Goal: Leave review/rating: Leave review/rating

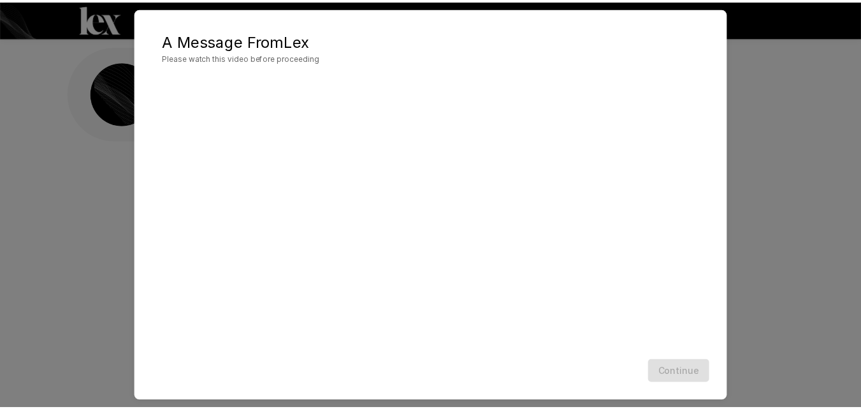
scroll to position [32, 0]
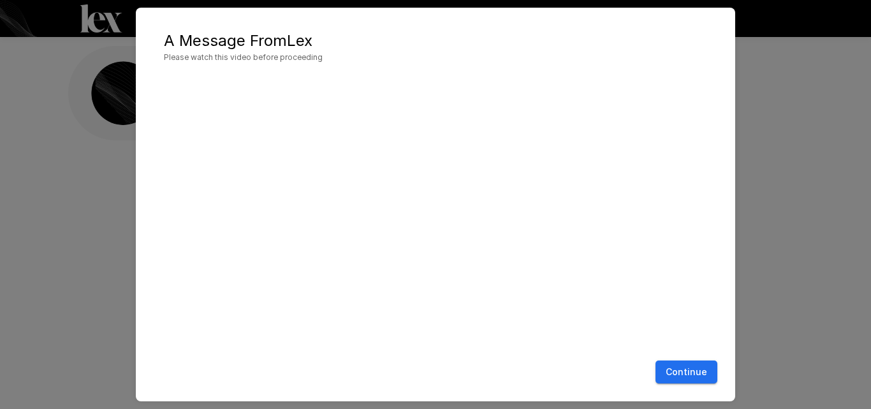
click at [703, 374] on button "Continue" at bounding box center [686, 372] width 62 height 24
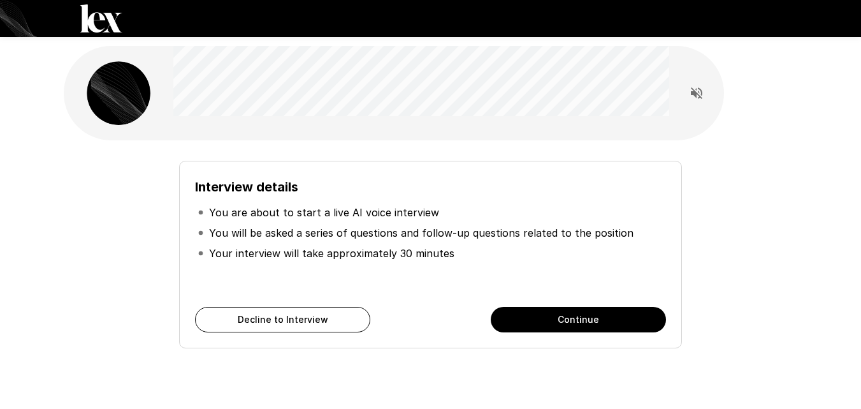
click at [515, 325] on button "Continue" at bounding box center [578, 320] width 175 height 26
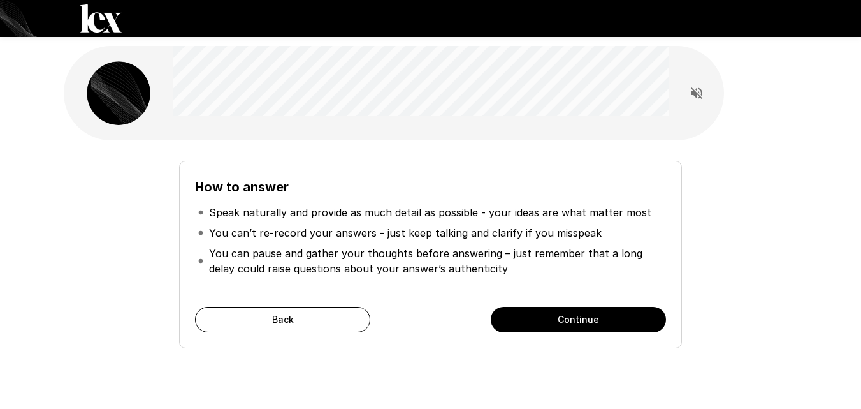
click at [559, 323] on button "Continue" at bounding box center [578, 320] width 175 height 26
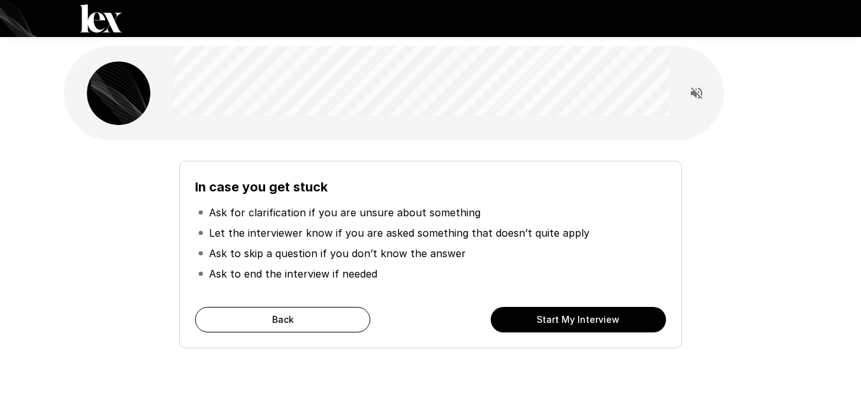
click at [557, 319] on button "Start My Interview" at bounding box center [578, 320] width 175 height 26
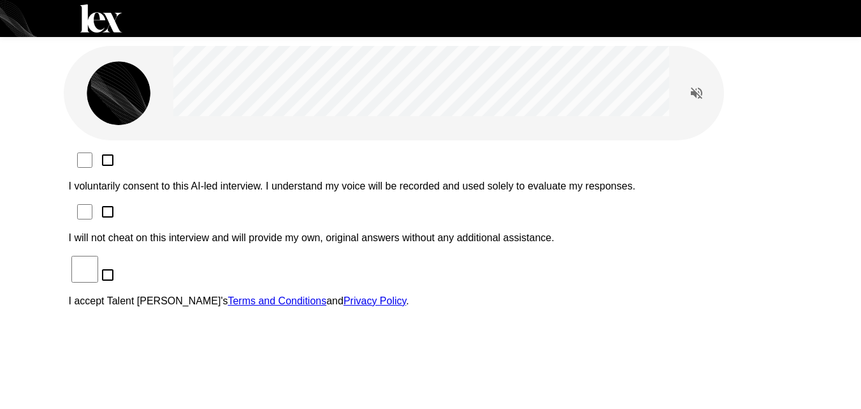
click at [207, 180] on p "I voluntarily consent to this AI-led interview. I understand my voice will be r…" at bounding box center [431, 185] width 724 height 11
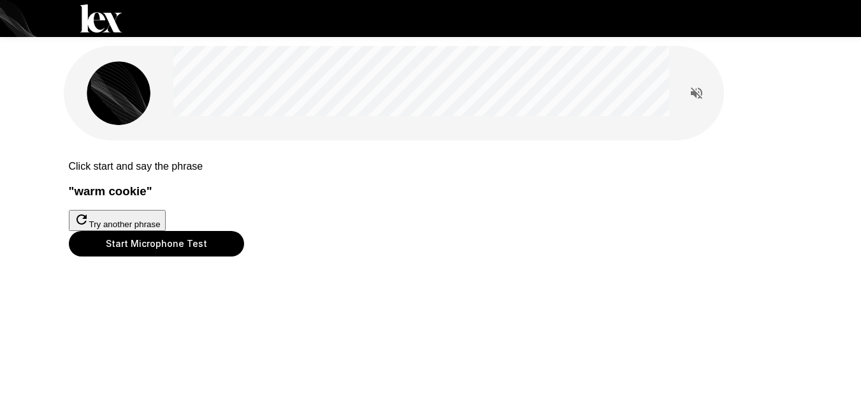
click at [244, 256] on button "Start Microphone Test" at bounding box center [156, 244] width 175 height 26
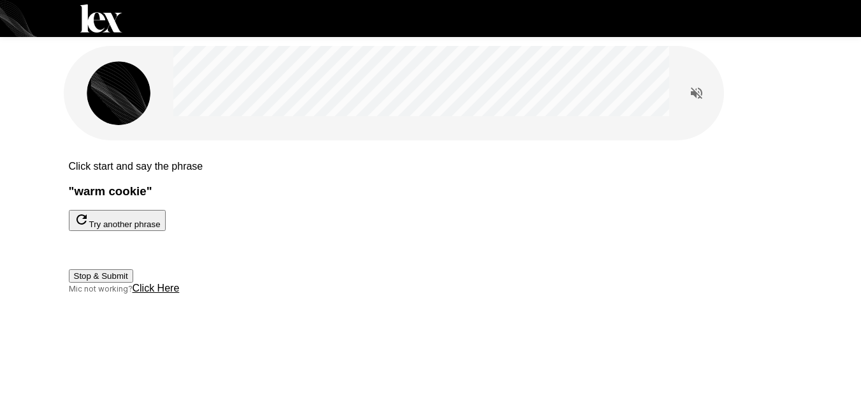
click at [133, 282] on button "Stop & Submit" at bounding box center [101, 275] width 64 height 13
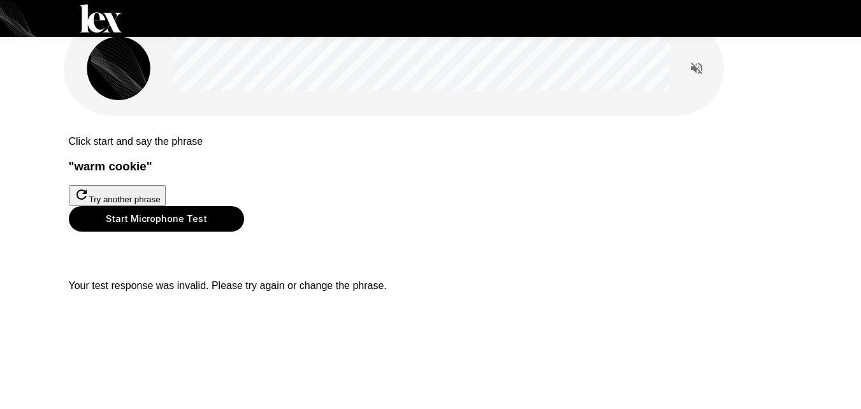
scroll to position [78, 0]
click at [244, 231] on button "Start Microphone Test" at bounding box center [156, 219] width 175 height 26
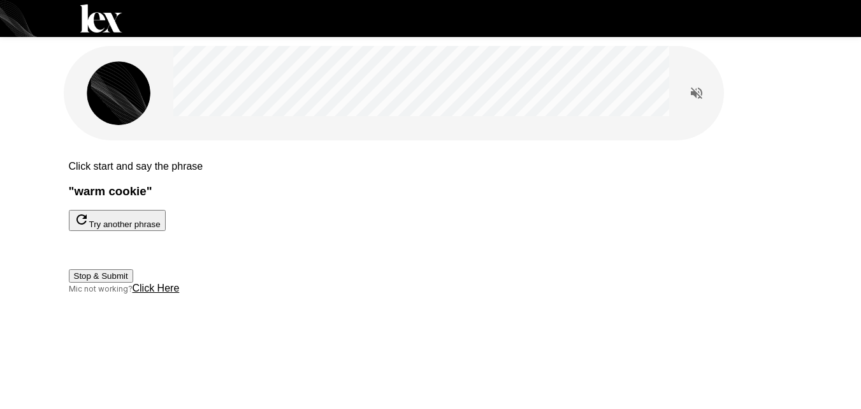
click at [133, 282] on button "Stop & Submit" at bounding box center [101, 275] width 64 height 13
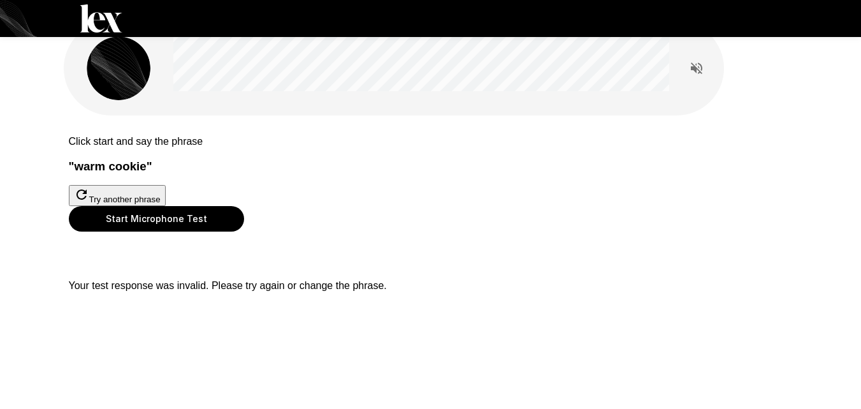
click at [244, 231] on button "Start Microphone Test" at bounding box center [156, 219] width 175 height 26
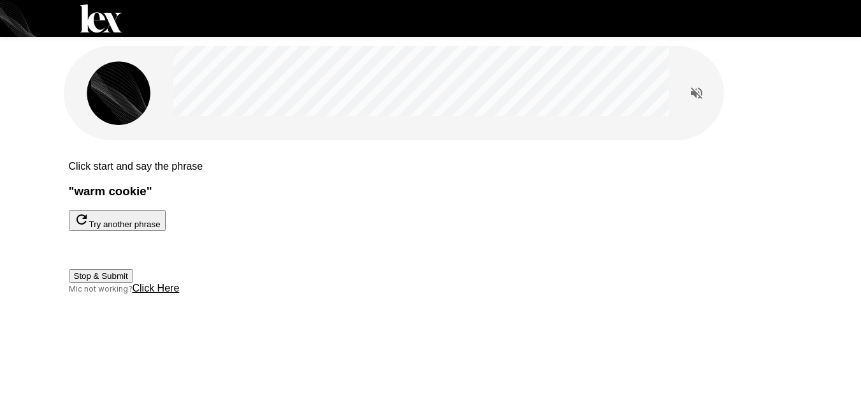
click at [133, 282] on button "Stop & Submit" at bounding box center [101, 275] width 64 height 13
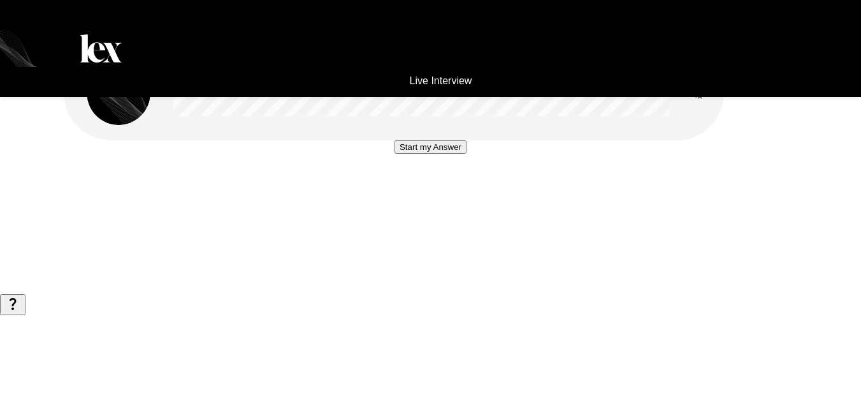
click at [395, 154] on button "Start my Answer" at bounding box center [431, 146] width 72 height 13
click at [418, 192] on button "Stop & Submit" at bounding box center [430, 185] width 64 height 13
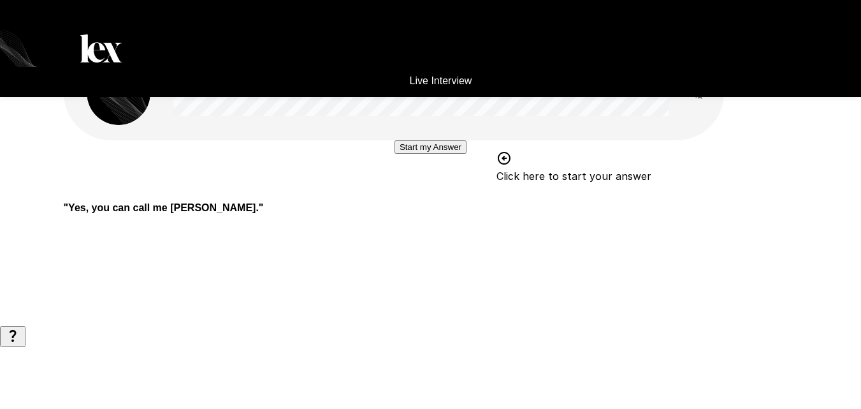
click at [439, 154] on button "Start my Answer" at bounding box center [431, 146] width 72 height 13
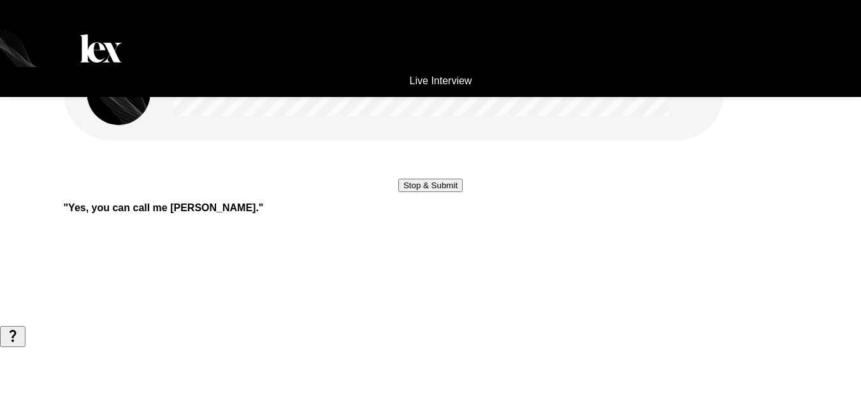
click at [435, 192] on button "Stop & Submit" at bounding box center [430, 185] width 64 height 13
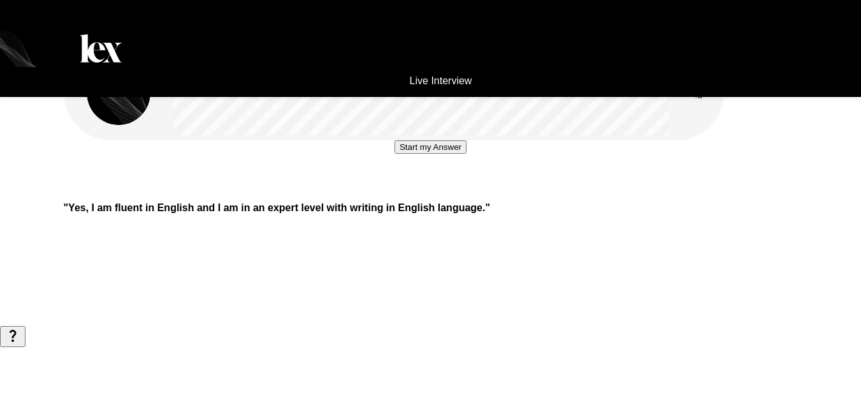
click at [416, 154] on button "Start my Answer" at bounding box center [431, 146] width 72 height 13
click at [416, 192] on button "Stop & Submit" at bounding box center [430, 185] width 64 height 13
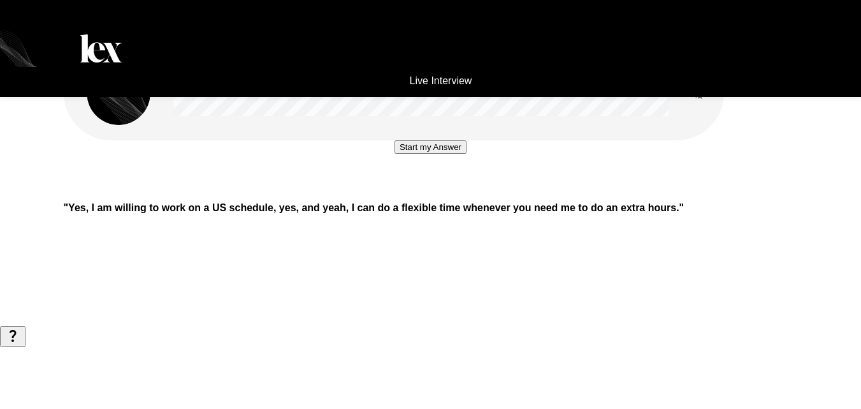
click at [417, 154] on button "Start my Answer" at bounding box center [431, 146] width 72 height 13
click at [463, 192] on button "Stop & Submit" at bounding box center [430, 185] width 64 height 13
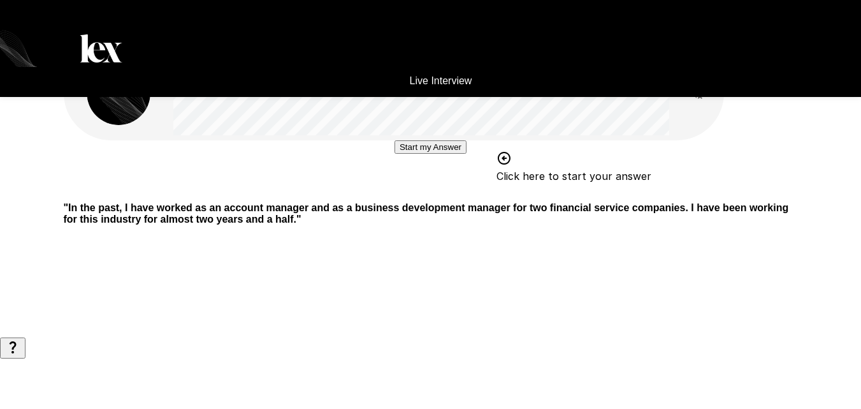
click at [465, 154] on button "Start my Answer" at bounding box center [431, 146] width 72 height 13
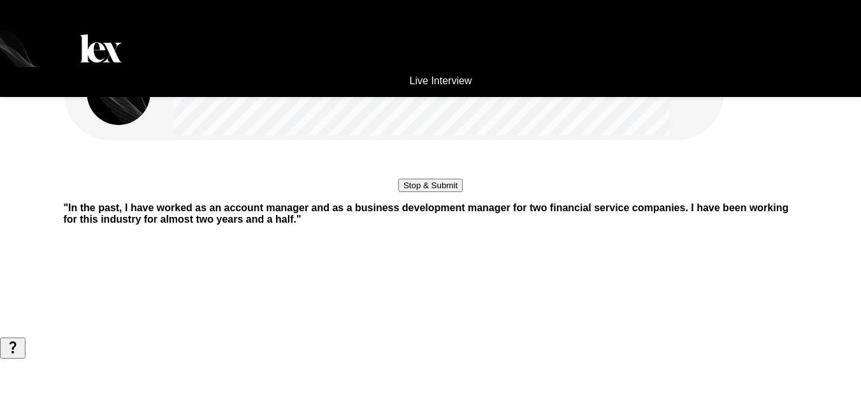
click at [463, 192] on button "Stop & Submit" at bounding box center [430, 185] width 64 height 13
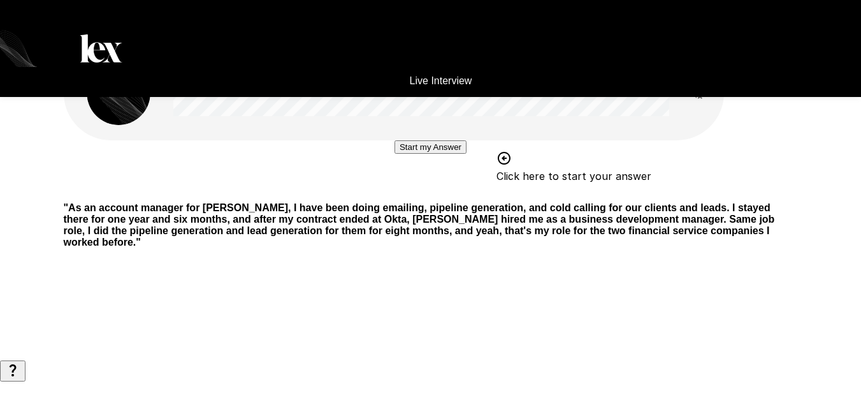
click at [465, 154] on button "Start my Answer" at bounding box center [431, 146] width 72 height 13
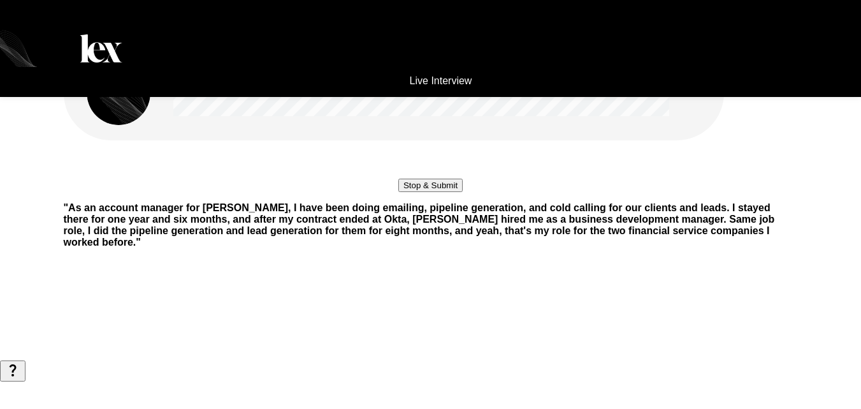
click at [463, 192] on button "Stop & Submit" at bounding box center [430, 185] width 64 height 13
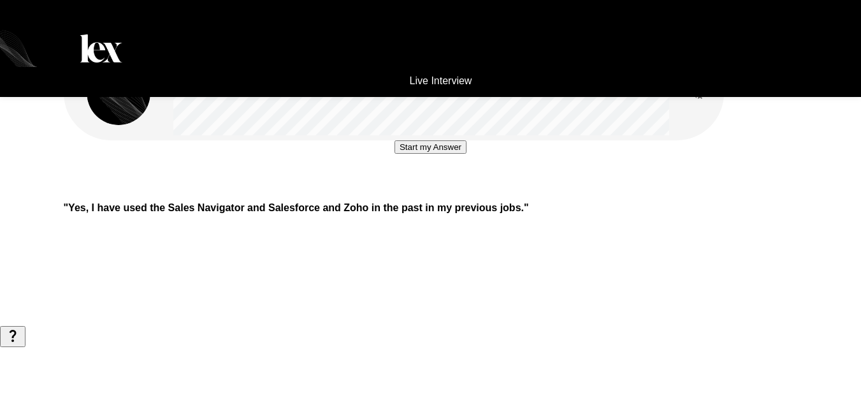
click at [465, 154] on button "Start my Answer" at bounding box center [431, 146] width 72 height 13
click at [463, 192] on button "Stop & Submit" at bounding box center [430, 185] width 64 height 13
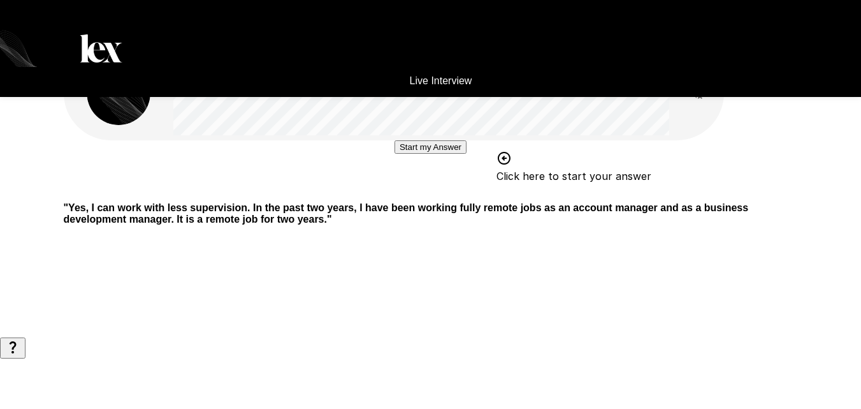
click at [465, 154] on button "Start my Answer" at bounding box center [431, 146] width 72 height 13
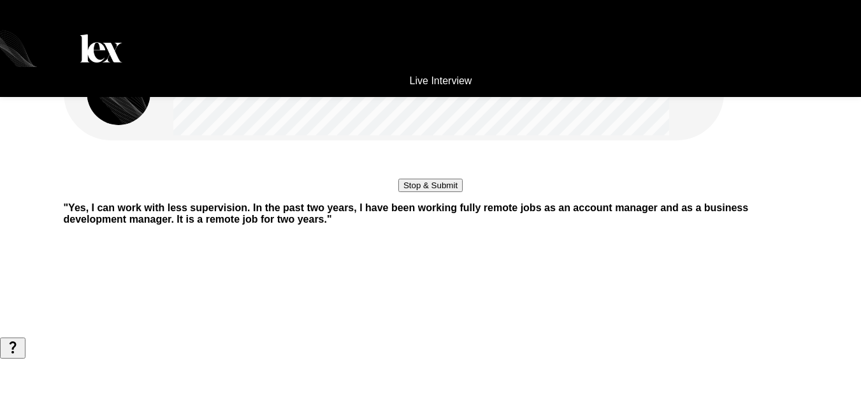
click at [463, 192] on button "Stop & Submit" at bounding box center [430, 185] width 64 height 13
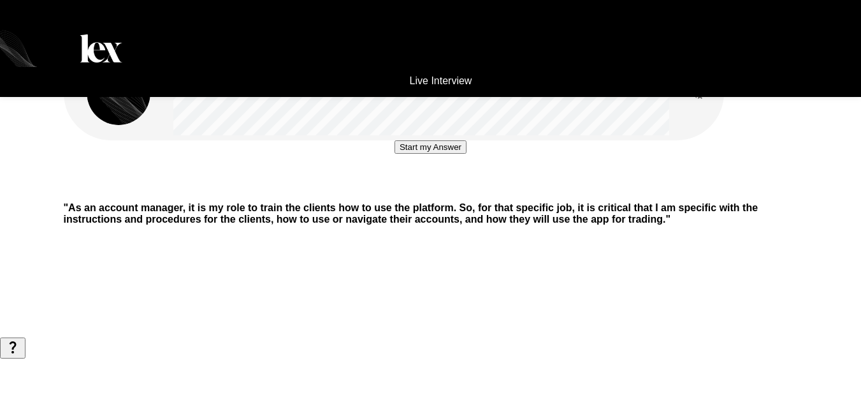
click at [465, 154] on button "Start my Answer" at bounding box center [431, 146] width 72 height 13
click at [463, 192] on button "Stop & Submit" at bounding box center [430, 185] width 64 height 13
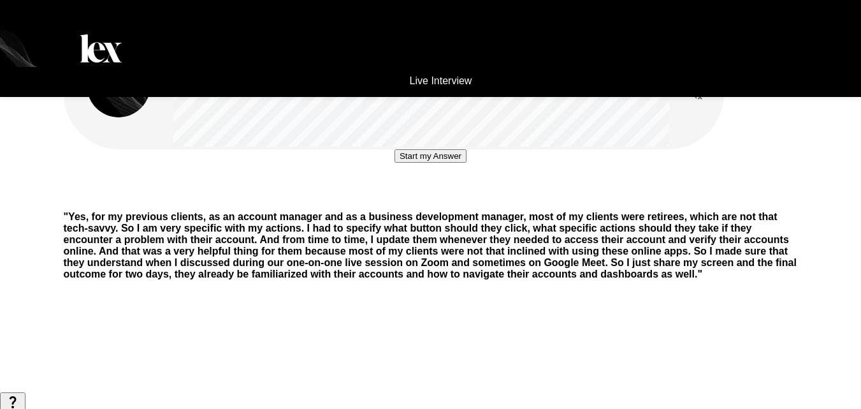
click at [459, 163] on button "Start my Answer" at bounding box center [431, 155] width 72 height 13
click at [459, 201] on button "Stop & Submit" at bounding box center [430, 193] width 64 height 13
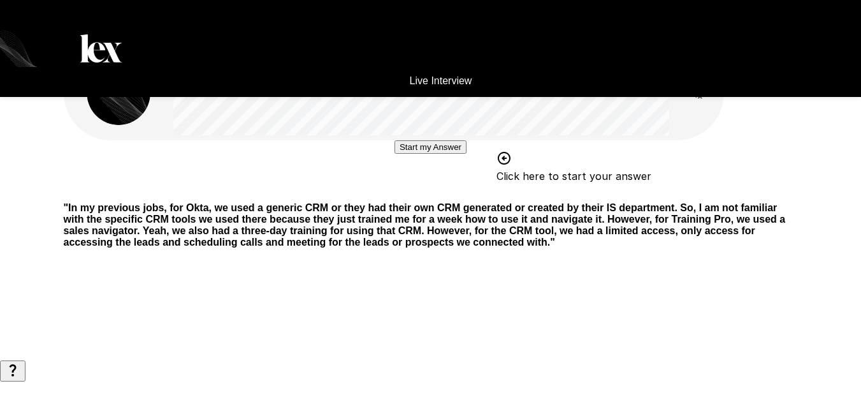
click at [452, 154] on button "Start my Answer" at bounding box center [431, 146] width 72 height 13
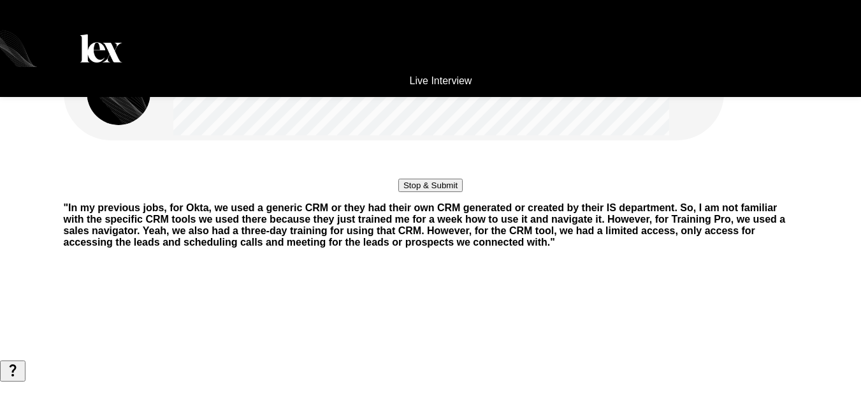
click at [452, 192] on button "Stop & Submit" at bounding box center [430, 185] width 64 height 13
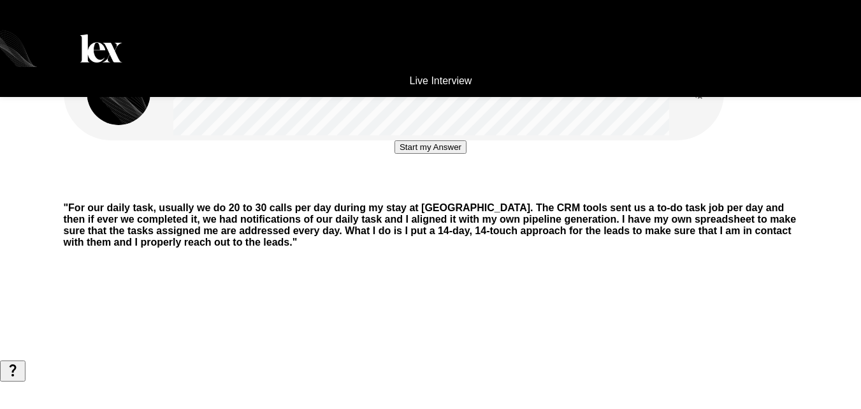
click at [452, 154] on button "Start my Answer" at bounding box center [431, 146] width 72 height 13
click at [452, 192] on button "Stop & Submit" at bounding box center [430, 185] width 64 height 13
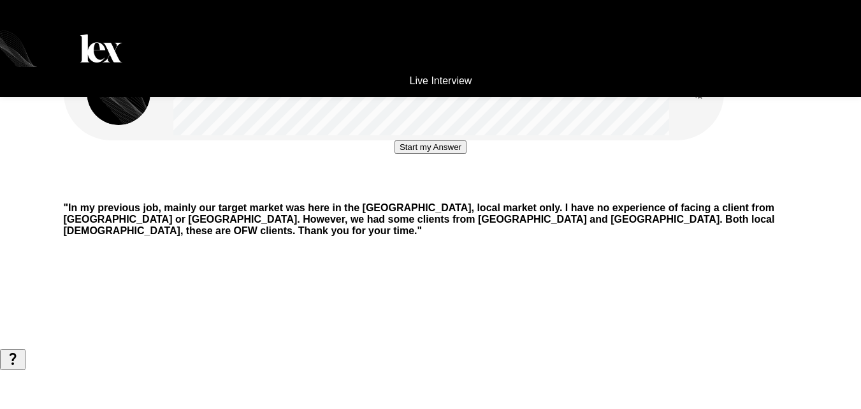
click at [452, 154] on button "Start my Answer" at bounding box center [431, 146] width 72 height 13
click at [452, 192] on button "Stop & Submit" at bounding box center [430, 185] width 64 height 13
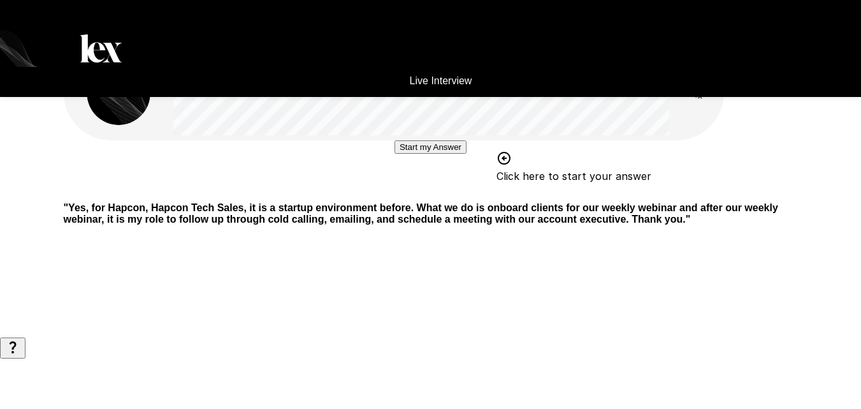
click at [452, 154] on button "Start my Answer" at bounding box center [431, 146] width 72 height 13
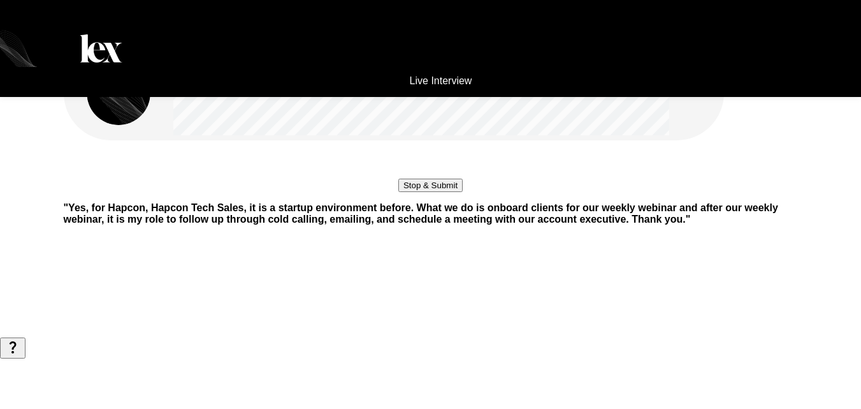
click at [452, 192] on button "Stop & Submit" at bounding box center [430, 185] width 64 height 13
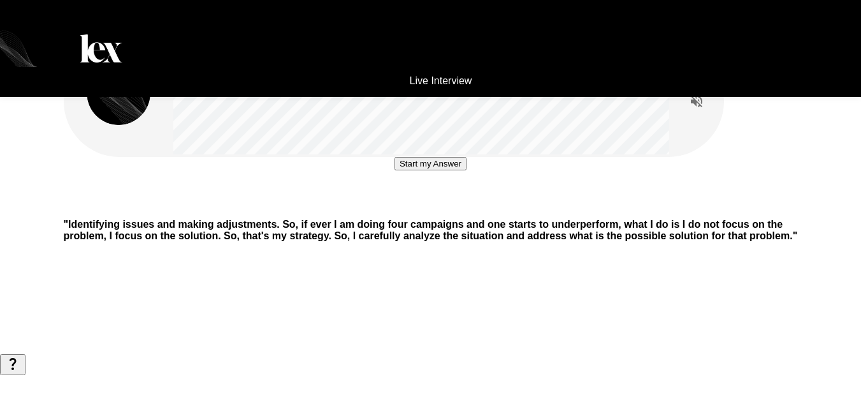
click at [446, 170] on button "Start my Answer" at bounding box center [431, 163] width 72 height 13
click at [444, 208] on button "Stop & Submit" at bounding box center [430, 201] width 64 height 13
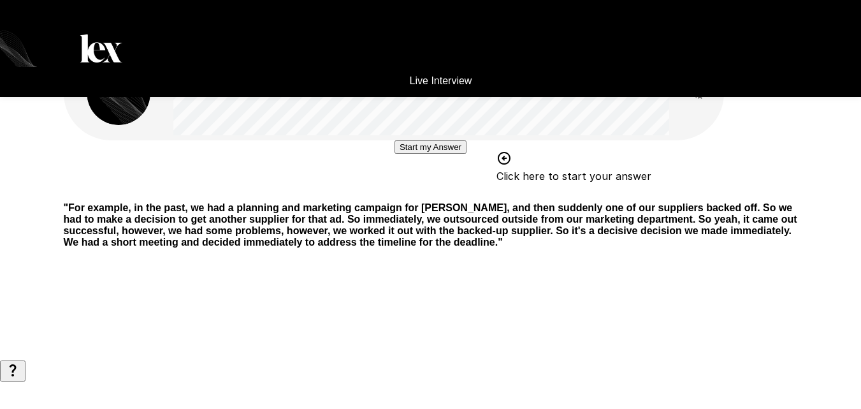
click at [434, 154] on button "Start my Answer" at bounding box center [431, 146] width 72 height 13
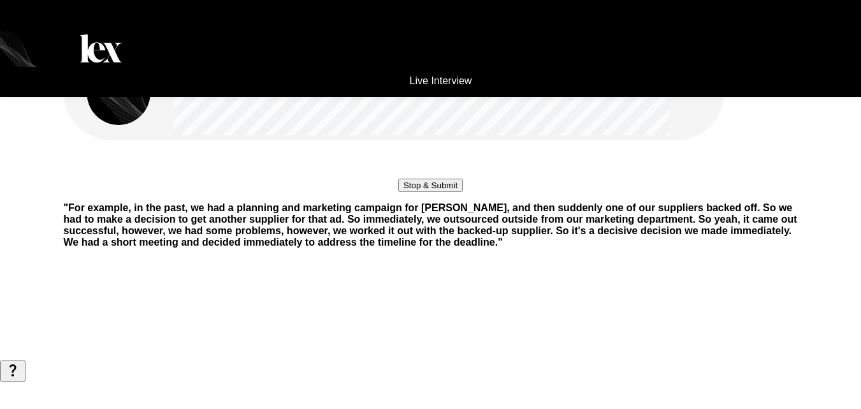
click at [442, 192] on button "Stop & Submit" at bounding box center [430, 185] width 64 height 13
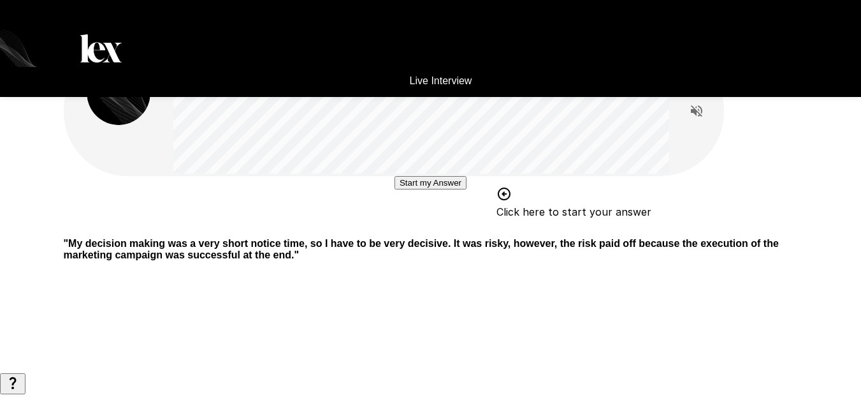
click at [448, 189] on button "Start my Answer" at bounding box center [431, 182] width 72 height 13
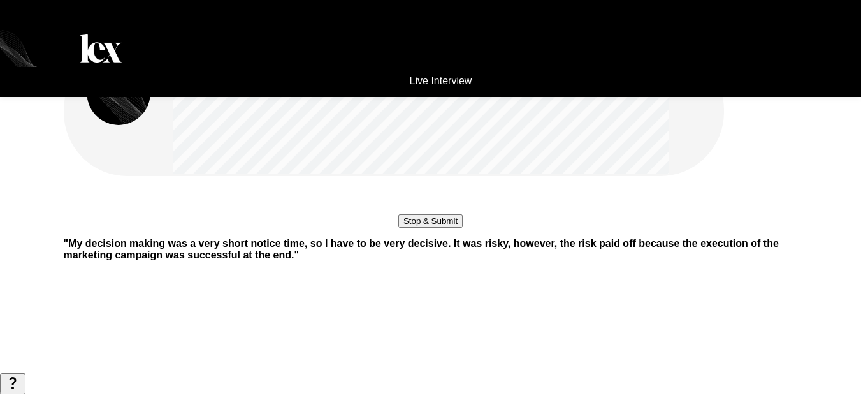
click at [448, 228] on button "Stop & Submit" at bounding box center [430, 220] width 64 height 13
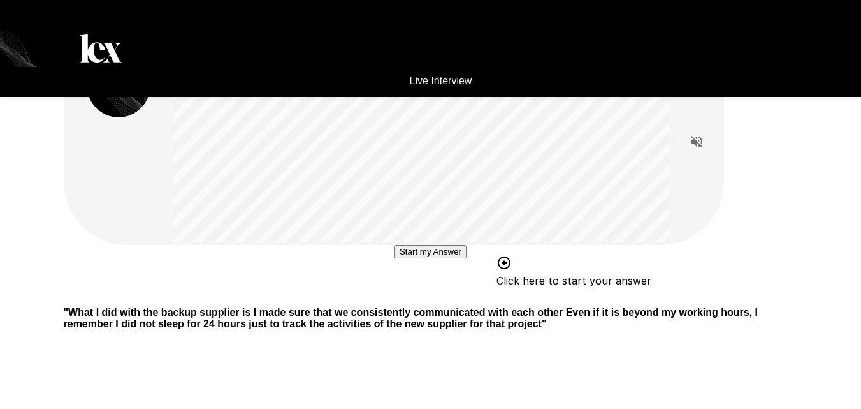
click at [440, 258] on button "Start my Answer" at bounding box center [431, 251] width 72 height 13
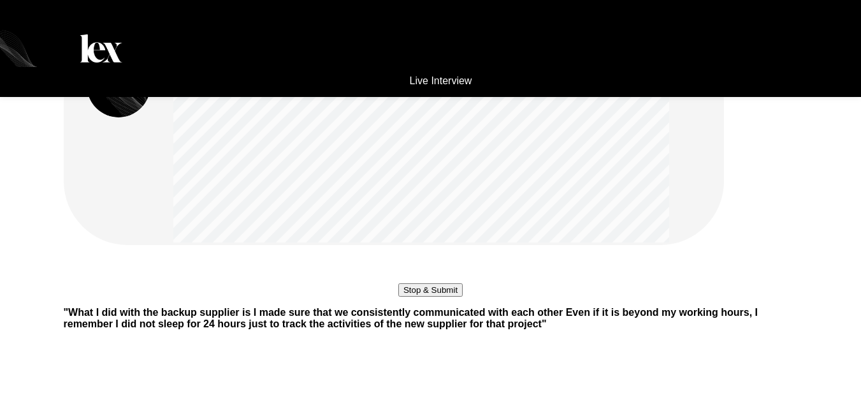
click at [440, 296] on button "Stop & Submit" at bounding box center [430, 289] width 64 height 13
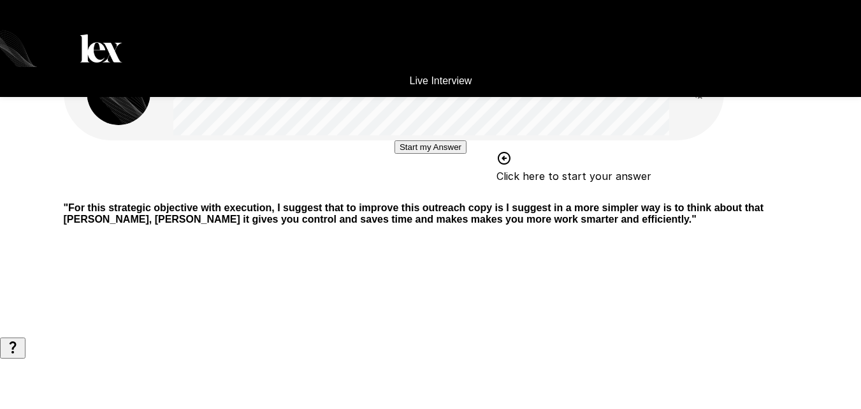
click at [467, 154] on button "Start my Answer" at bounding box center [431, 146] width 72 height 13
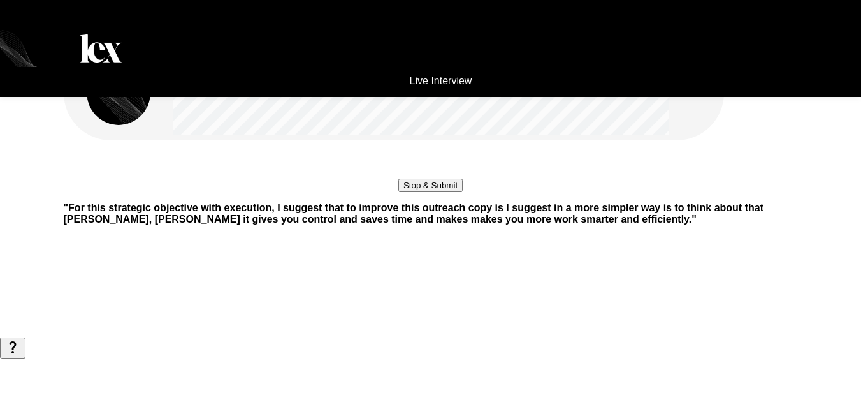
click at [463, 192] on button "Stop & Submit" at bounding box center [430, 185] width 64 height 13
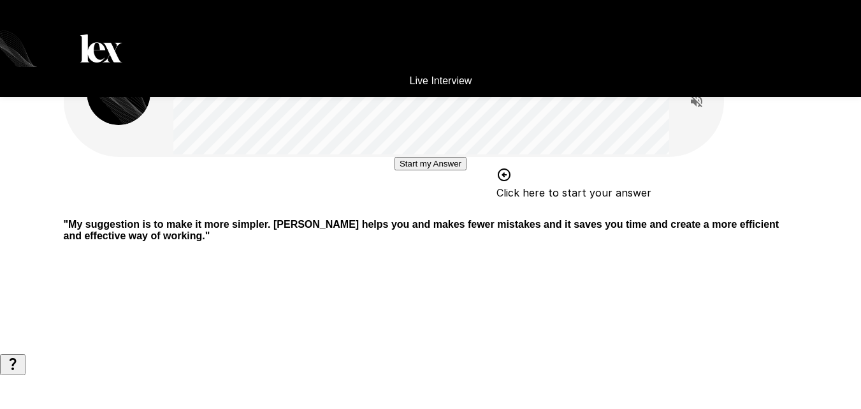
scroll to position [29, 0]
click at [467, 170] on button "Start my Answer" at bounding box center [431, 163] width 72 height 13
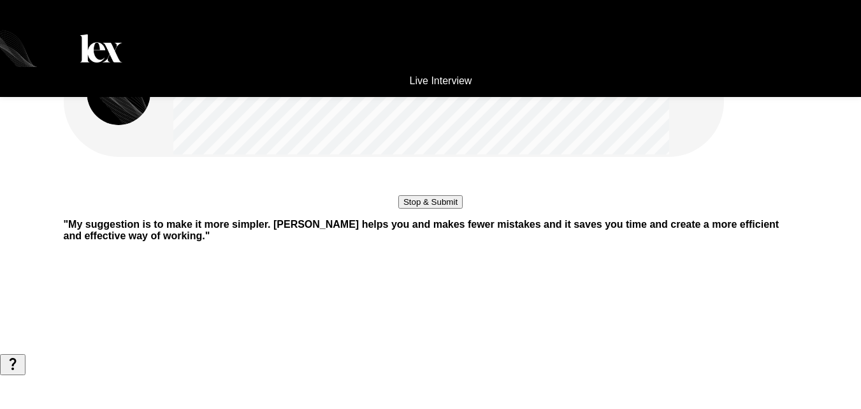
click at [463, 208] on button "Stop & Submit" at bounding box center [430, 201] width 64 height 13
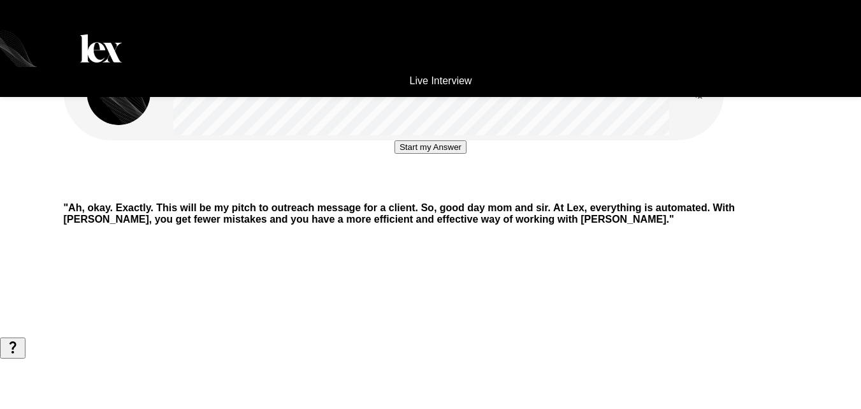
scroll to position [0, 0]
click at [448, 154] on button "Start my Answer" at bounding box center [431, 146] width 72 height 13
click at [449, 192] on button "Stop & Submit" at bounding box center [430, 185] width 64 height 13
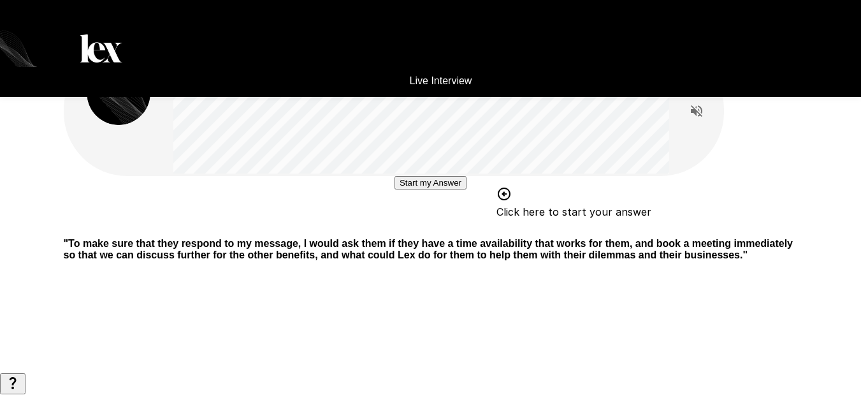
click at [434, 189] on button "Start my Answer" at bounding box center [431, 182] width 72 height 13
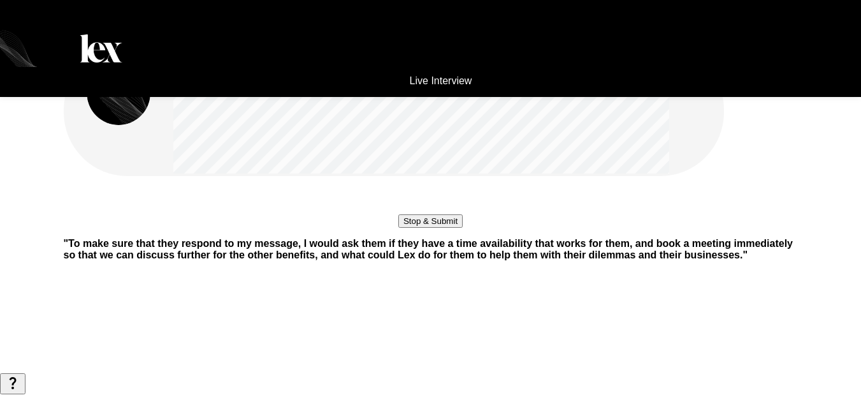
click at [438, 228] on button "Stop & Submit" at bounding box center [430, 220] width 64 height 13
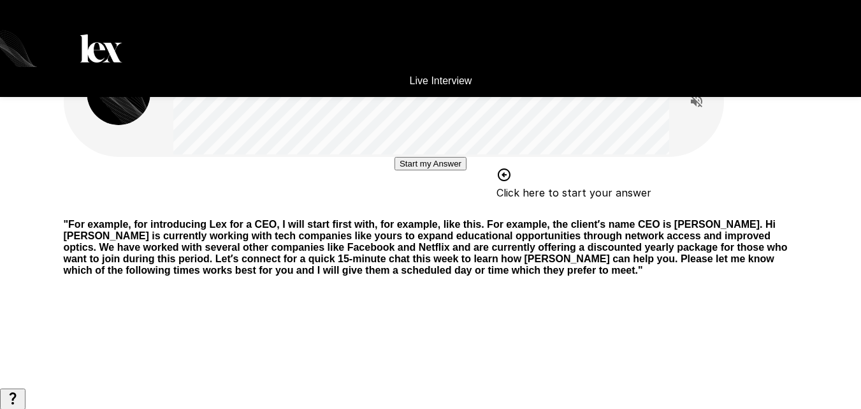
click at [467, 170] on button "Start my Answer" at bounding box center [431, 163] width 72 height 13
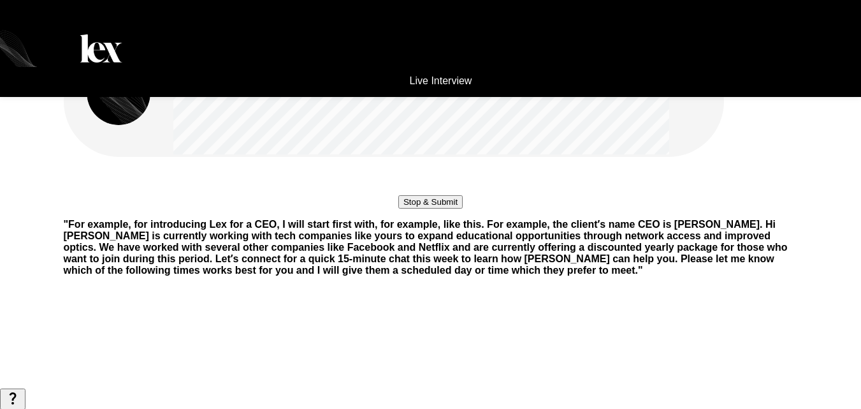
click at [463, 208] on button "Stop & Submit" at bounding box center [430, 201] width 64 height 13
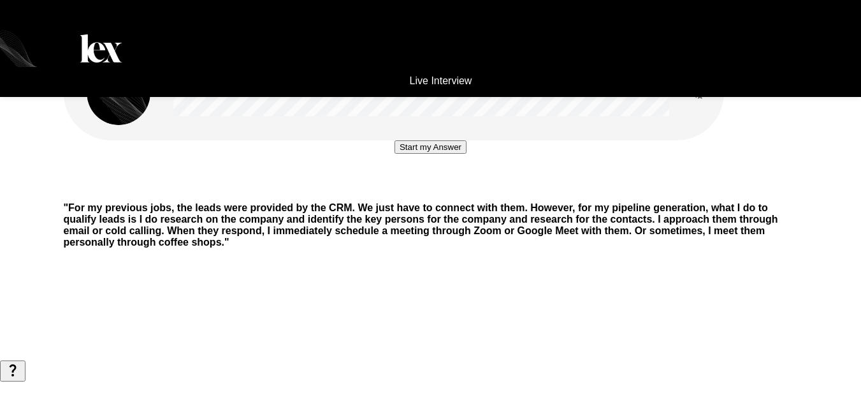
click at [440, 154] on button "Start my Answer" at bounding box center [431, 146] width 72 height 13
click at [441, 192] on button "Stop & Submit" at bounding box center [430, 185] width 64 height 13
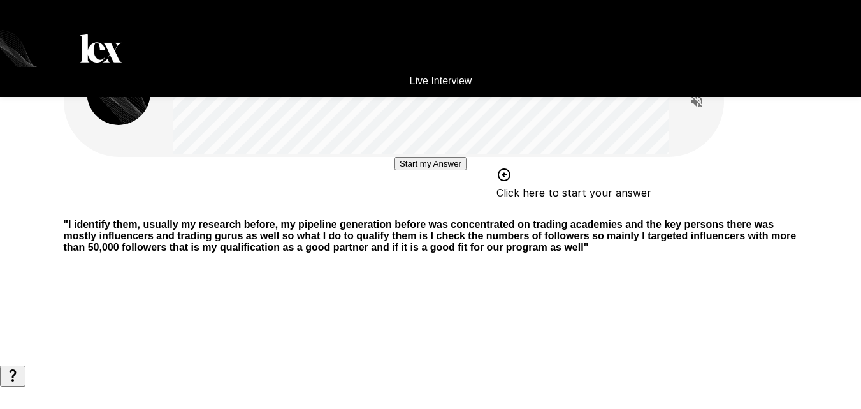
click at [434, 170] on button "Start my Answer" at bounding box center [431, 163] width 72 height 13
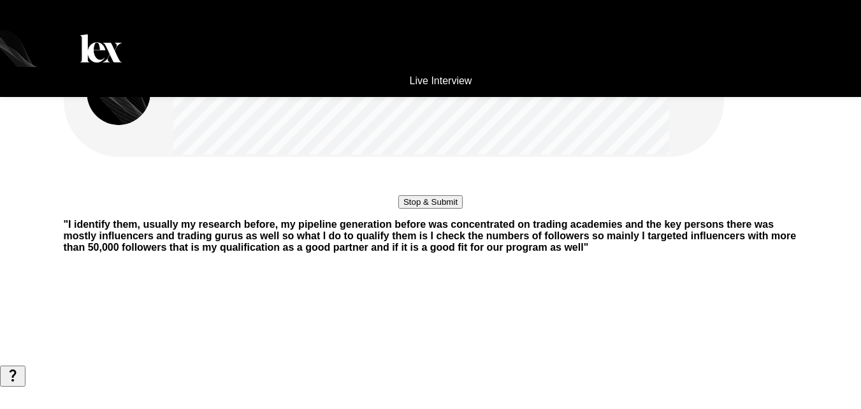
click at [434, 208] on button "Stop & Submit" at bounding box center [430, 201] width 64 height 13
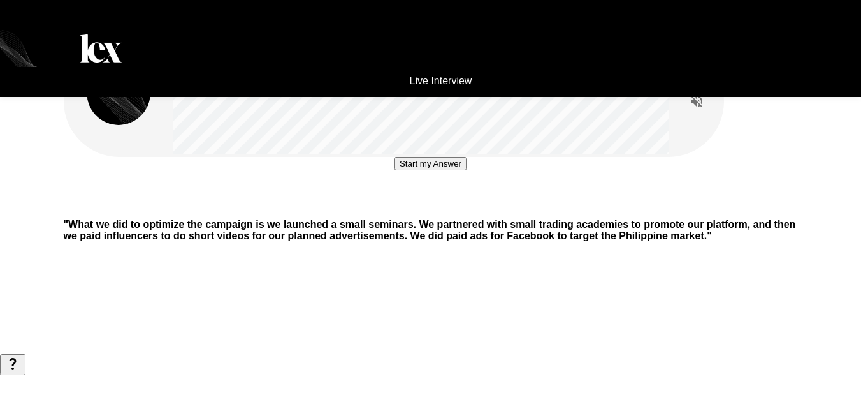
click at [434, 170] on button "Start my Answer" at bounding box center [431, 163] width 72 height 13
click at [434, 208] on button "Stop & Submit" at bounding box center [430, 201] width 64 height 13
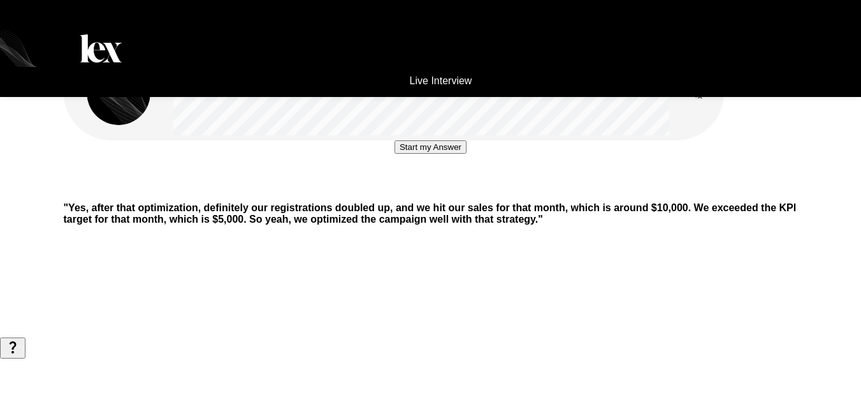
click at [395, 154] on button "Start my Answer" at bounding box center [431, 146] width 72 height 13
click at [463, 192] on button "Stop & Submit" at bounding box center [430, 185] width 64 height 13
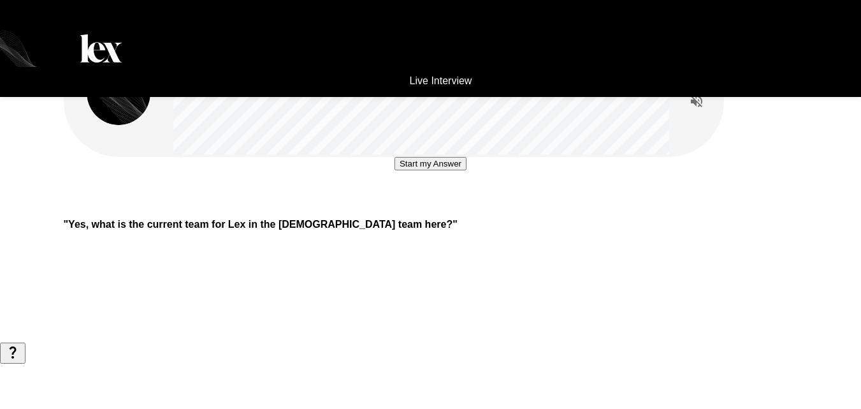
click at [434, 170] on button "Start my Answer" at bounding box center [431, 163] width 72 height 13
click at [440, 208] on button "Stop & Submit" at bounding box center [430, 201] width 64 height 13
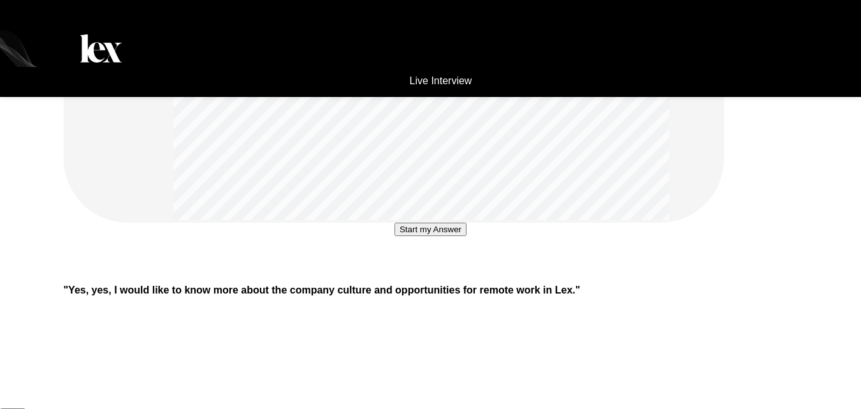
scroll to position [149, 0]
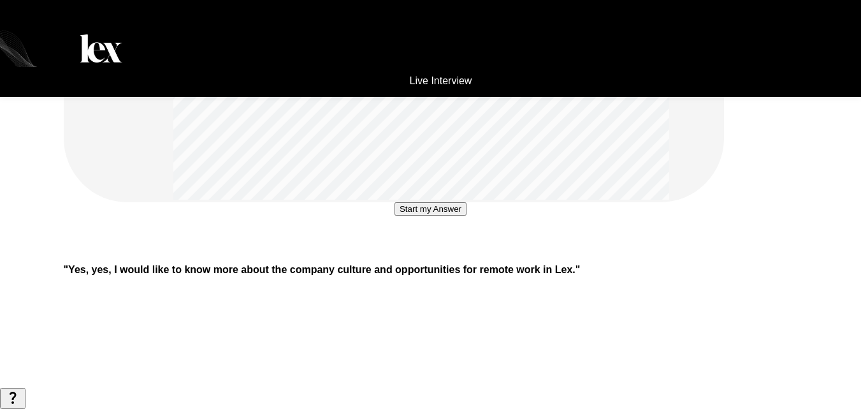
click at [414, 215] on button "Start my Answer" at bounding box center [431, 208] width 72 height 13
click at [414, 254] on button "Stop & Submit" at bounding box center [430, 246] width 64 height 13
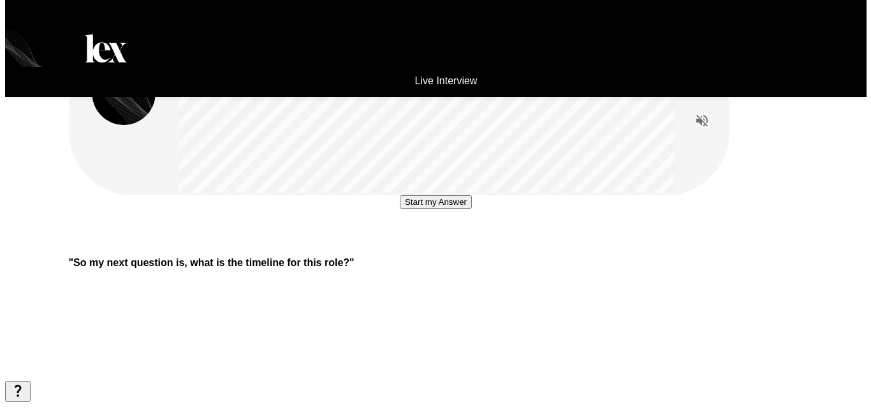
scroll to position [0, 0]
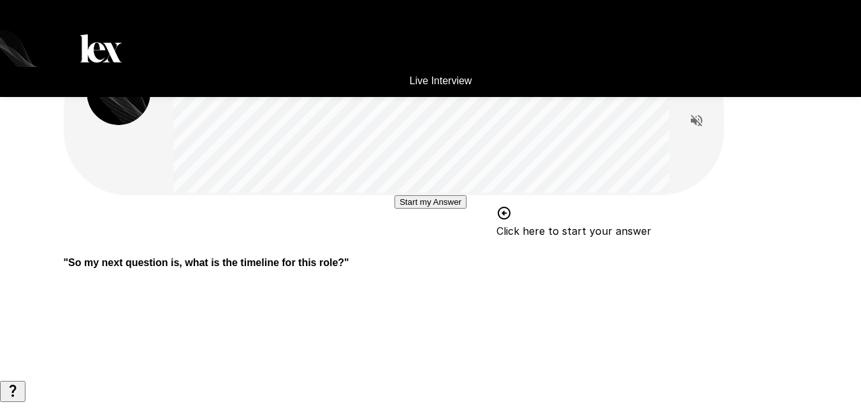
click at [449, 208] on button "Start my Answer" at bounding box center [431, 201] width 72 height 13
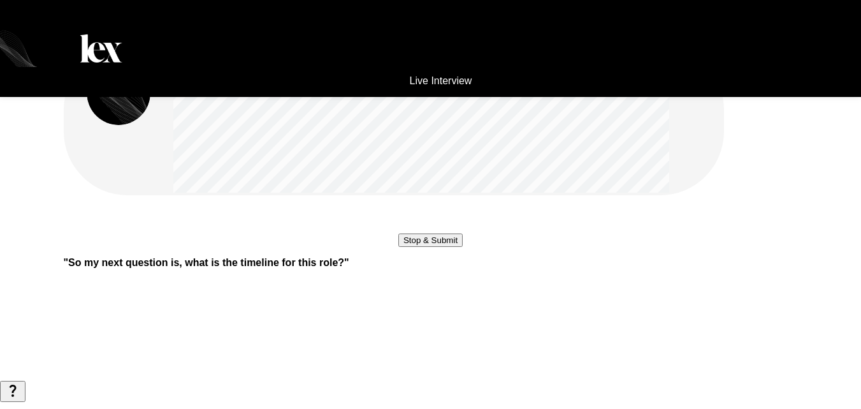
click at [452, 247] on button "Stop & Submit" at bounding box center [430, 239] width 64 height 13
